Goal: Find specific page/section: Locate a particular part of the current website

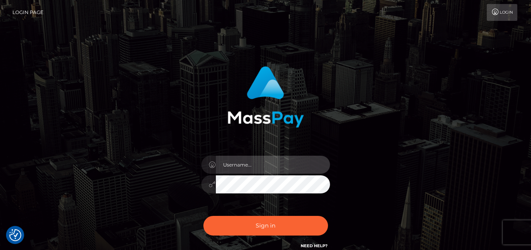
type input "denise"
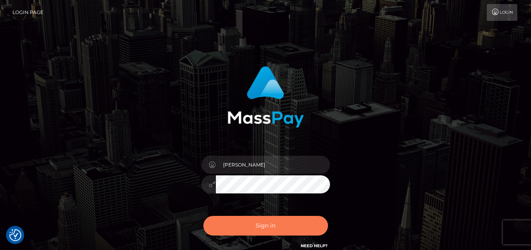
drag, startPoint x: 0, startPoint y: 0, endPoint x: 249, endPoint y: 223, distance: 334.0
click at [249, 228] on button "Sign in" at bounding box center [265, 226] width 125 height 20
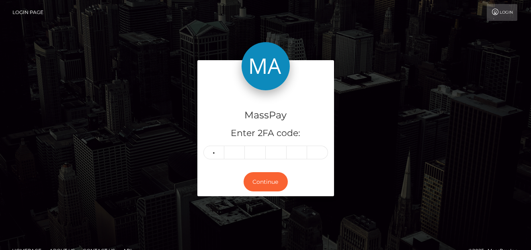
type input "6"
type input "2"
type input "5"
type input "8"
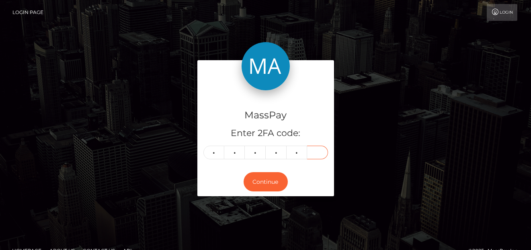
type input "7"
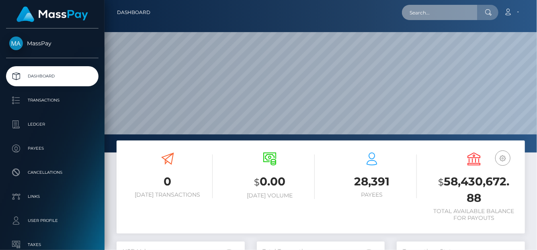
scroll to position [142, 128]
click at [456, 17] on input "text" at bounding box center [440, 12] width 76 height 15
paste input "[EMAIL_ADDRESS][DOMAIN_NAME]"
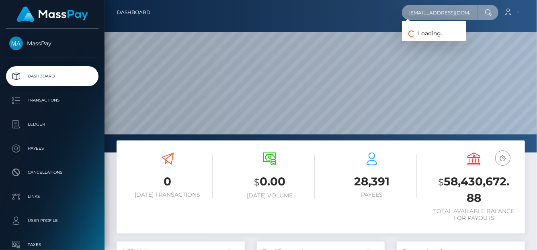
type input "[EMAIL_ADDRESS][DOMAIN_NAME]"
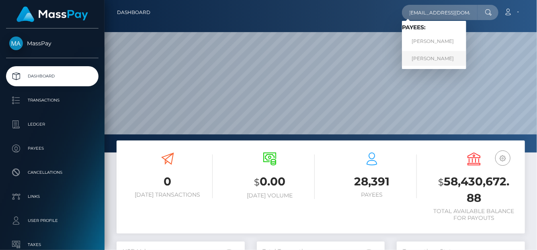
scroll to position [0, 0]
click at [426, 55] on link "Tatiana Babici" at bounding box center [434, 58] width 64 height 15
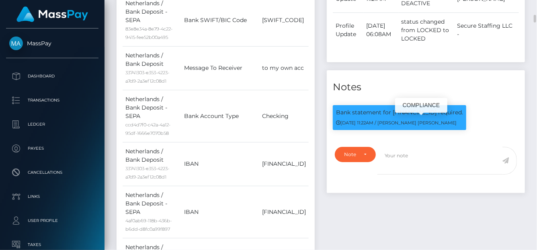
scroll to position [96, 128]
drag, startPoint x: 450, startPoint y: 122, endPoint x: 392, endPoint y: 123, distance: 57.9
click at [392, 117] on p "Bank statement for NL80BITS0319141667 required." at bounding box center [399, 113] width 127 height 8
copy p "NL80BITS0319141667"
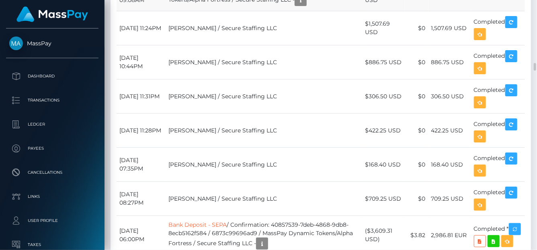
scroll to position [2294, 0]
